Goal: Check status: Check status

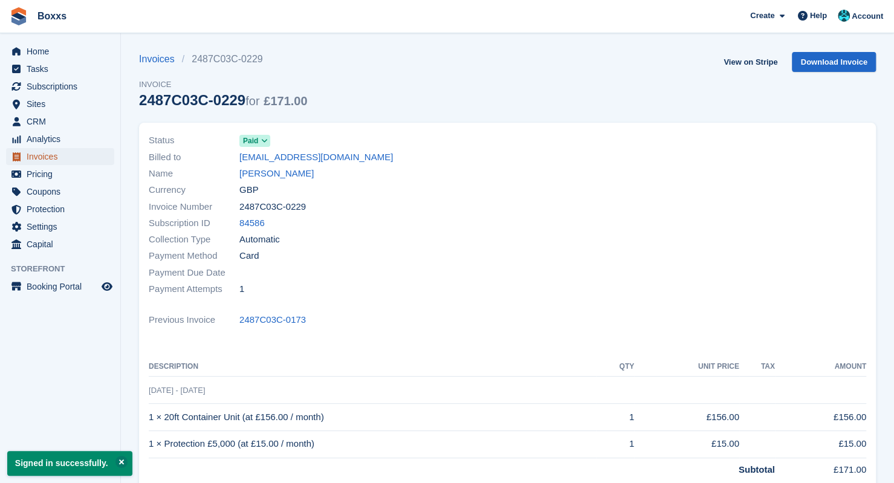
click at [45, 161] on span "Invoices" at bounding box center [63, 156] width 73 height 17
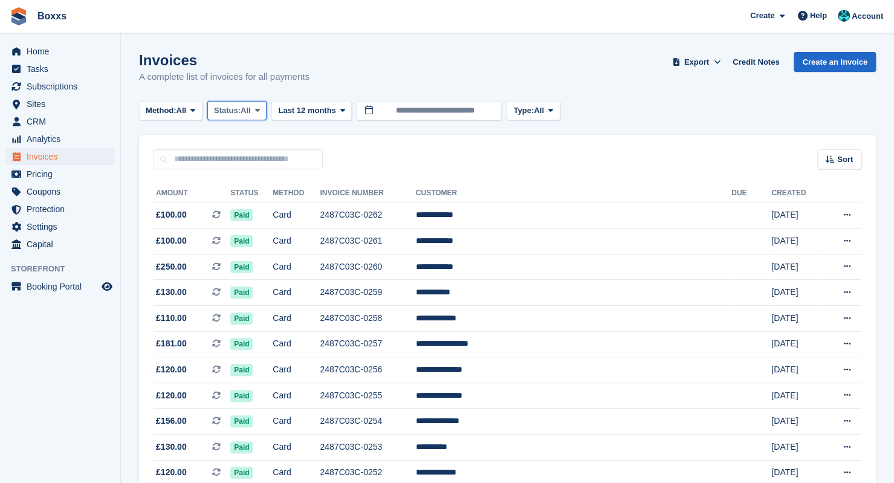
click at [241, 112] on span "Status:" at bounding box center [227, 111] width 27 height 12
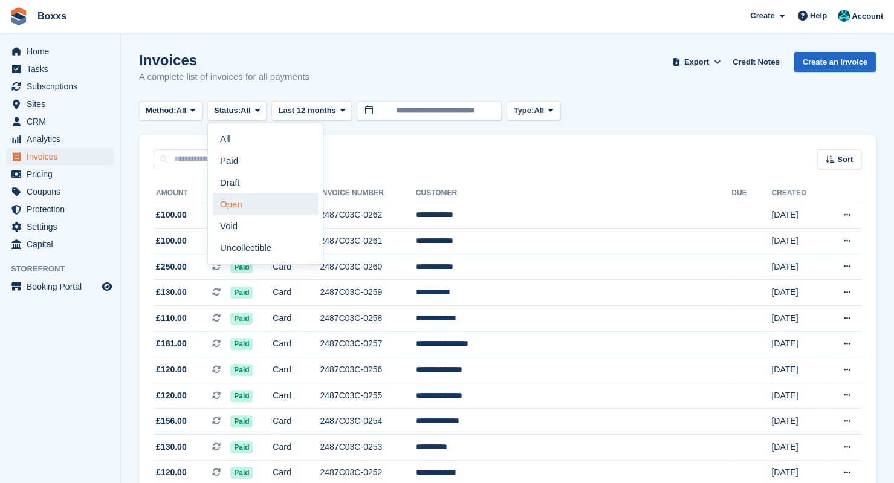
click at [244, 205] on link "Open" at bounding box center [265, 204] width 105 height 22
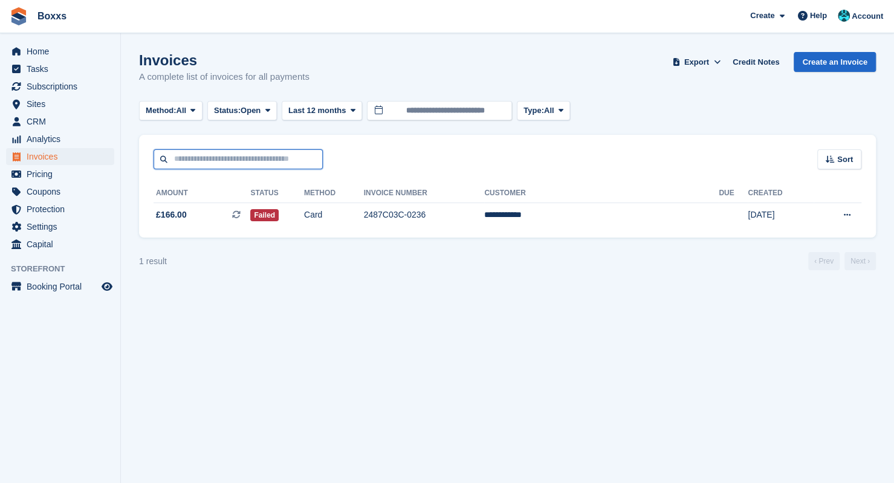
click at [194, 164] on input "text" at bounding box center [238, 159] width 169 height 20
type input "****"
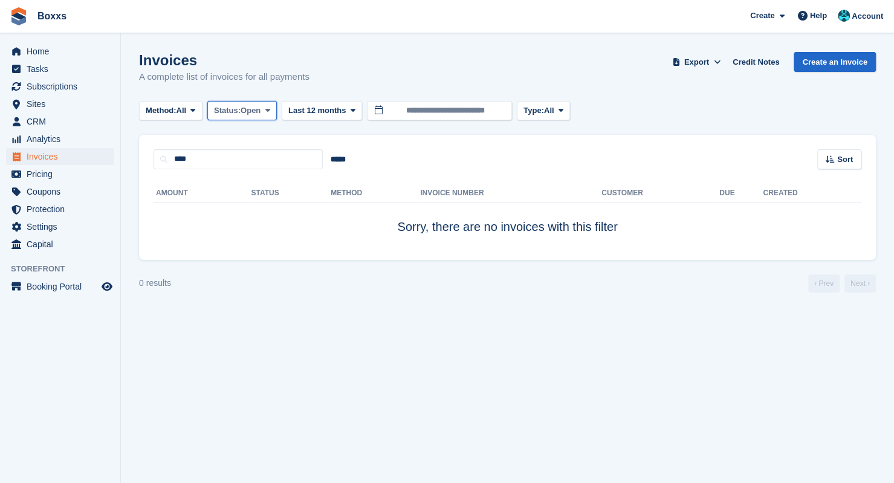
click at [260, 106] on span "Open" at bounding box center [251, 111] width 20 height 12
click at [238, 135] on link "All" at bounding box center [265, 139] width 105 height 22
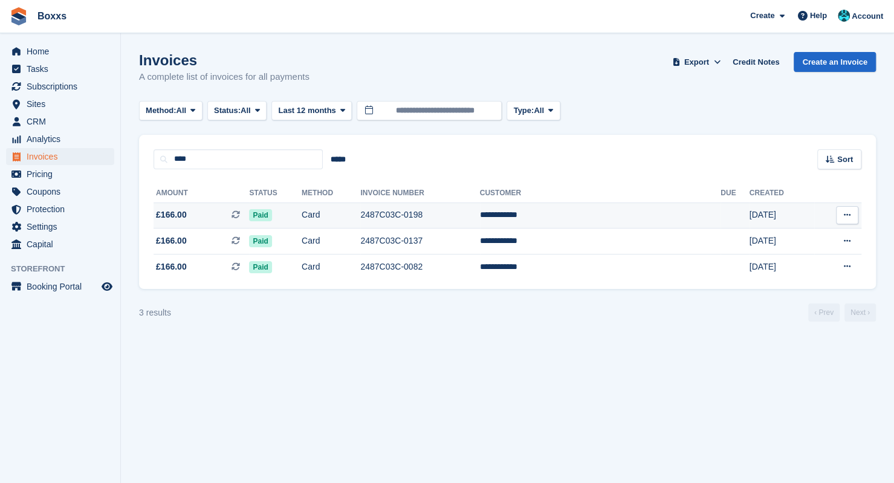
click at [436, 216] on td "2487C03C-0198" at bounding box center [419, 215] width 119 height 26
